Goal: Complete application form

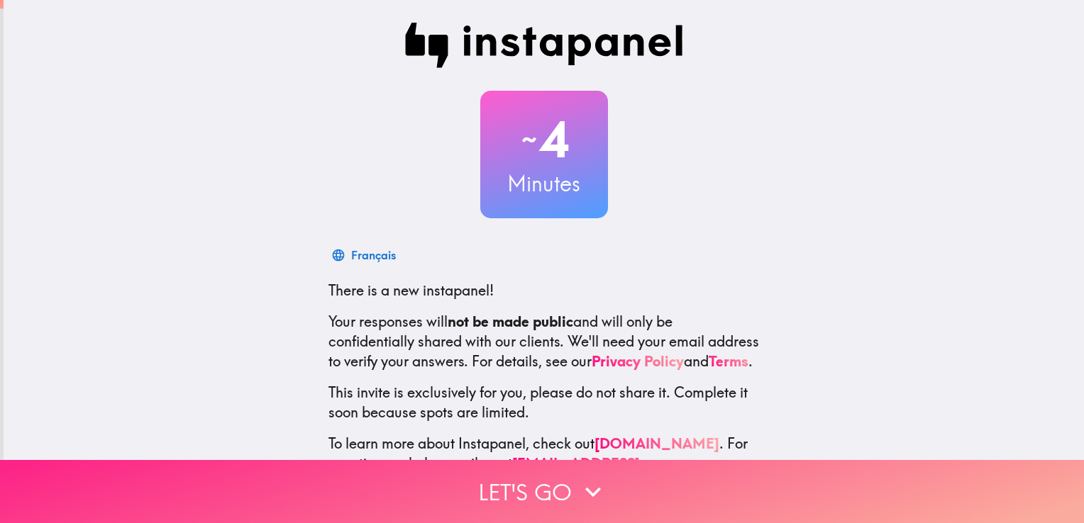
click at [522, 490] on button "Let's go" at bounding box center [542, 491] width 1084 height 63
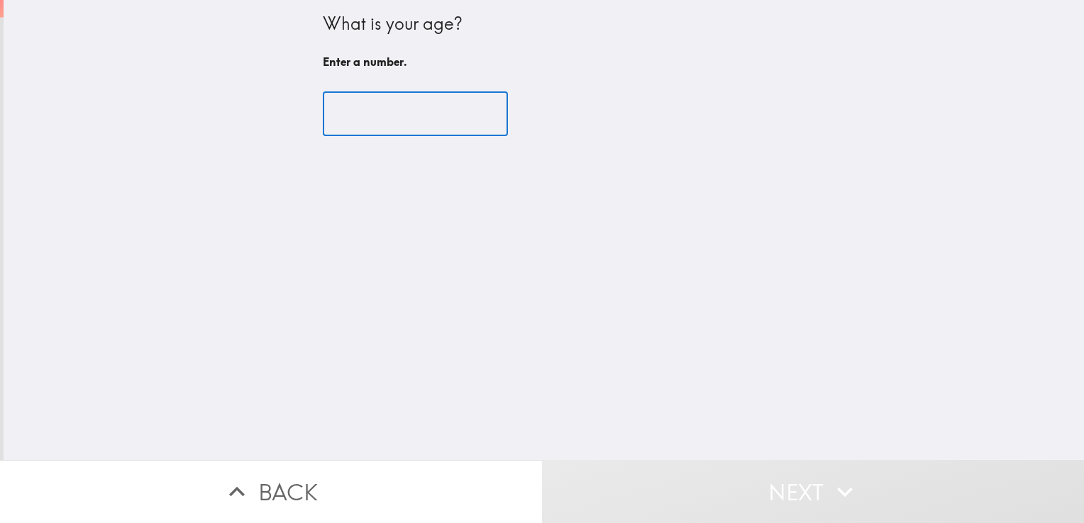
click at [352, 121] on input "number" at bounding box center [415, 114] width 185 height 44
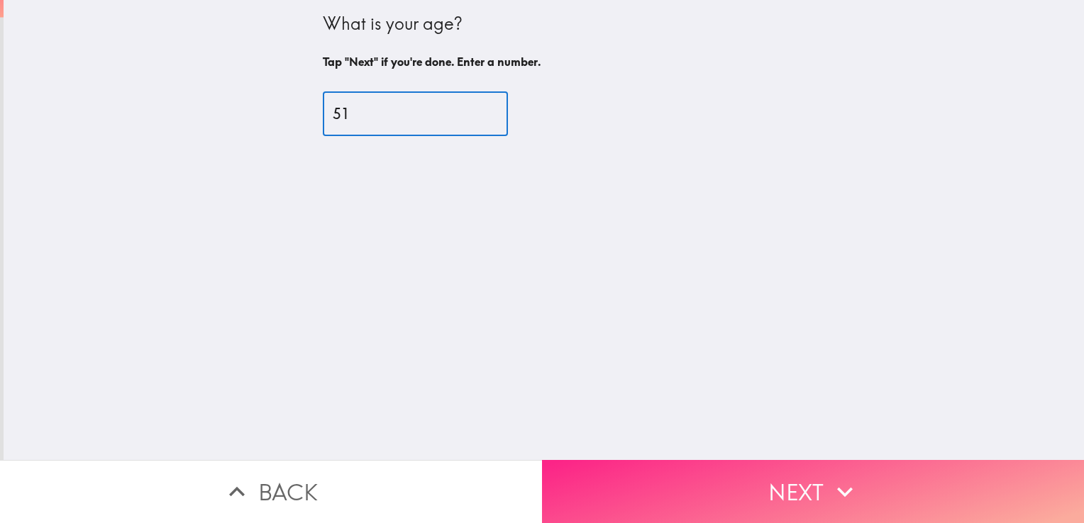
type input "51"
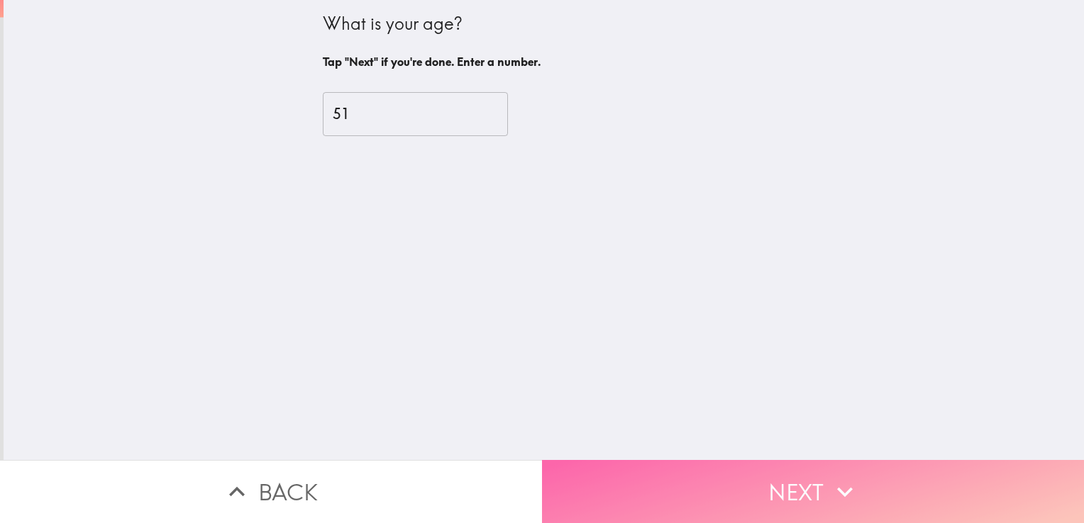
click at [774, 460] on button "Next" at bounding box center [813, 491] width 542 height 63
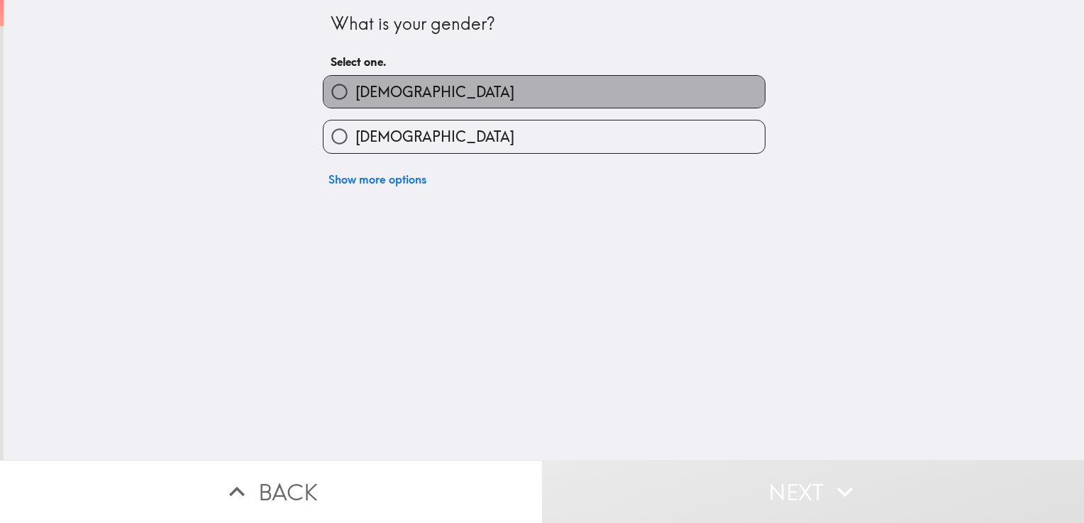
click at [364, 92] on span "[DEMOGRAPHIC_DATA]" at bounding box center [434, 92] width 159 height 20
click at [355, 92] on input "[DEMOGRAPHIC_DATA]" at bounding box center [339, 92] width 32 height 32
radio input "true"
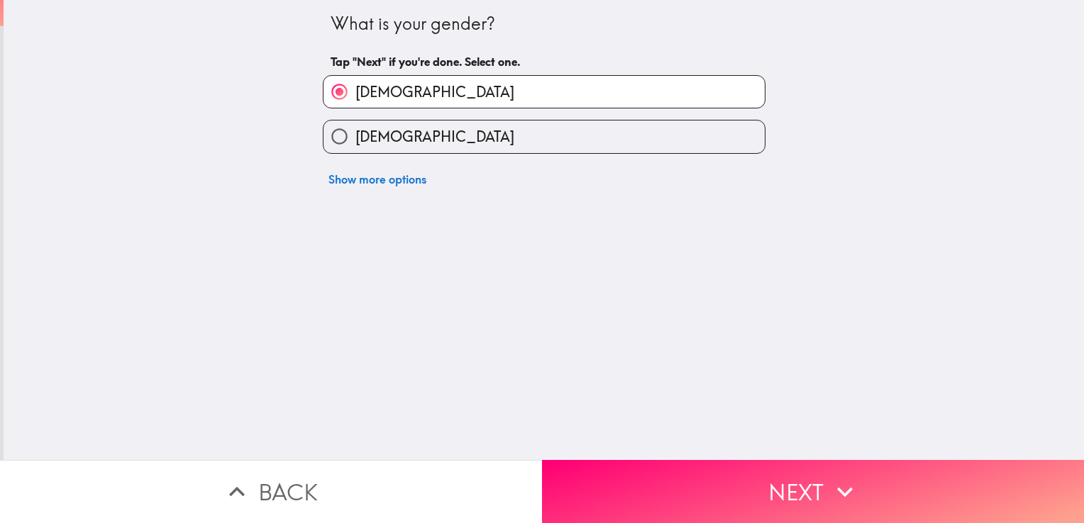
drag, startPoint x: 659, startPoint y: 477, endPoint x: 594, endPoint y: 394, distance: 106.1
click at [657, 475] on button "Next" at bounding box center [813, 491] width 542 height 63
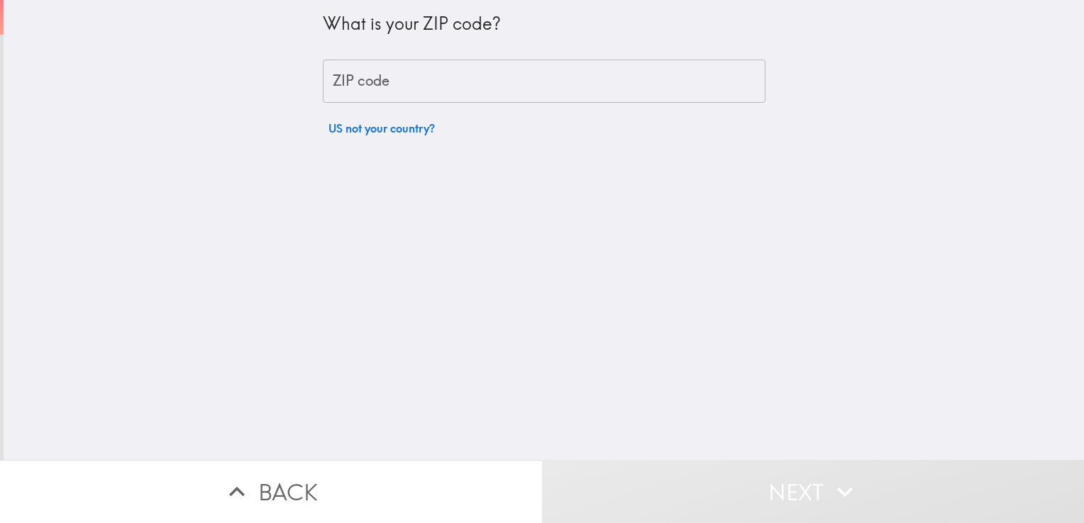
click at [375, 55] on div "What is your ZIP code? ZIP code ZIP code US not your country?" at bounding box center [544, 71] width 442 height 143
click at [379, 75] on input "ZIP code" at bounding box center [544, 82] width 442 height 44
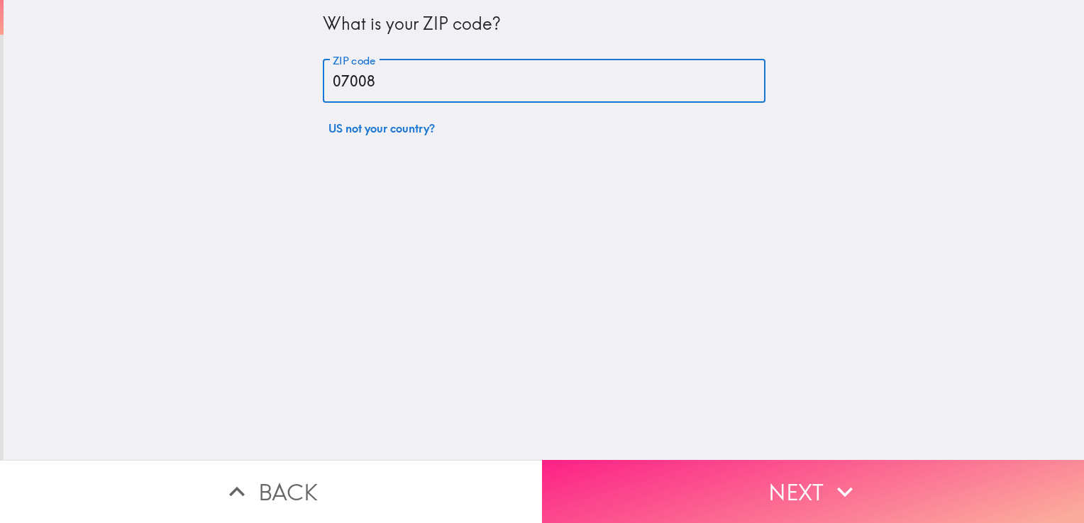
type input "07008"
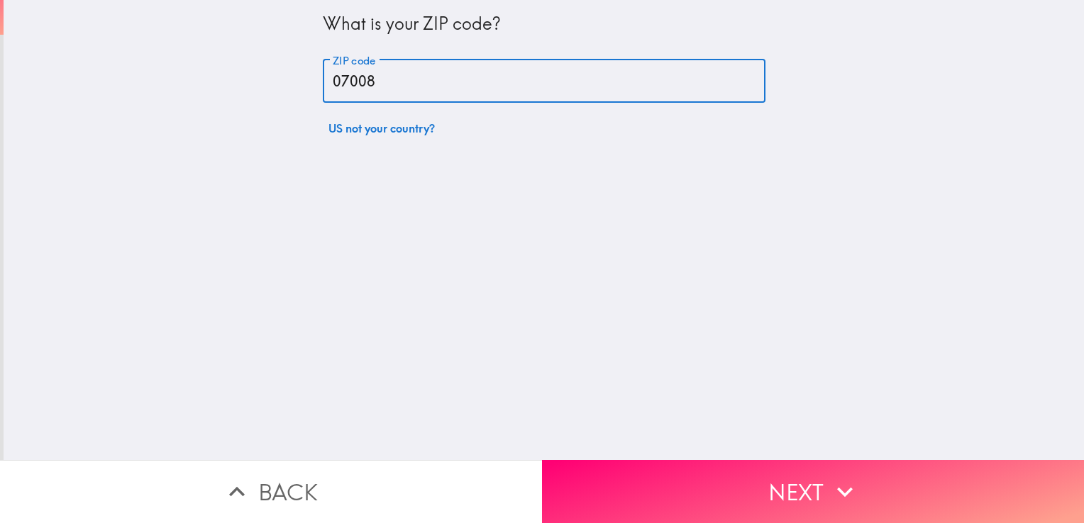
click at [645, 467] on button "Next" at bounding box center [813, 491] width 542 height 63
